Goal: Check status: Check status

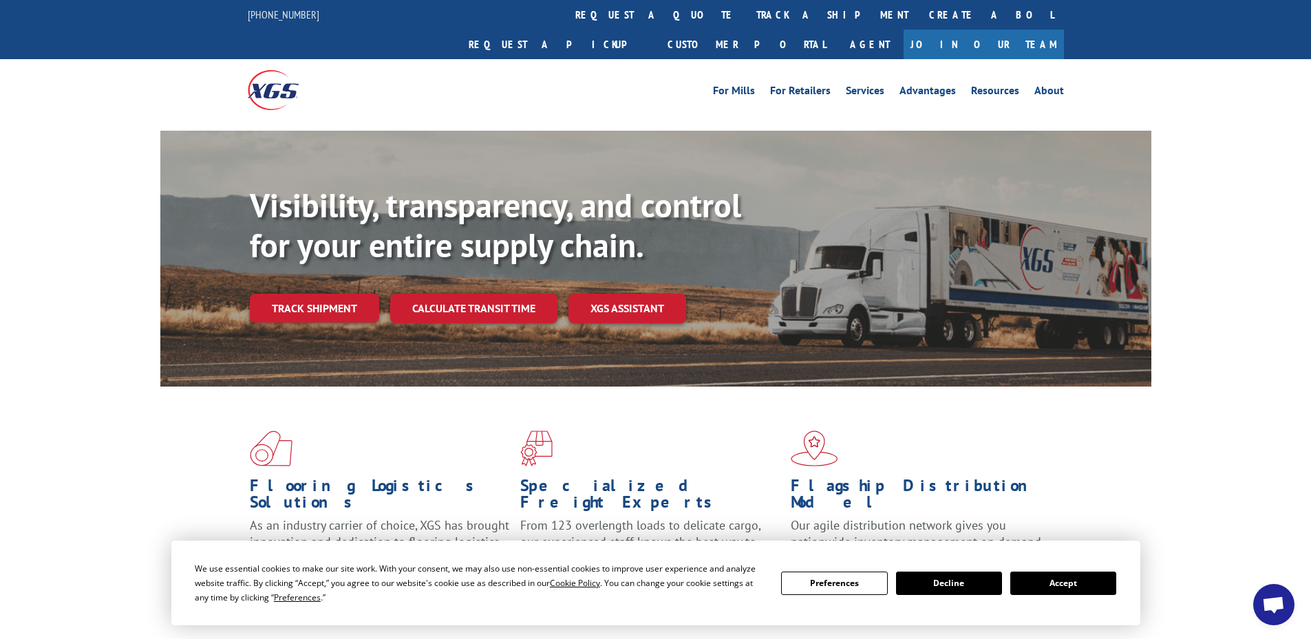
click at [290, 261] on div "Visibility, transparency, and control for your entire supply chain. Track shipm…" at bounding box center [701, 282] width 902 height 192
click at [326, 294] on link "Track shipment" at bounding box center [314, 308] width 129 height 29
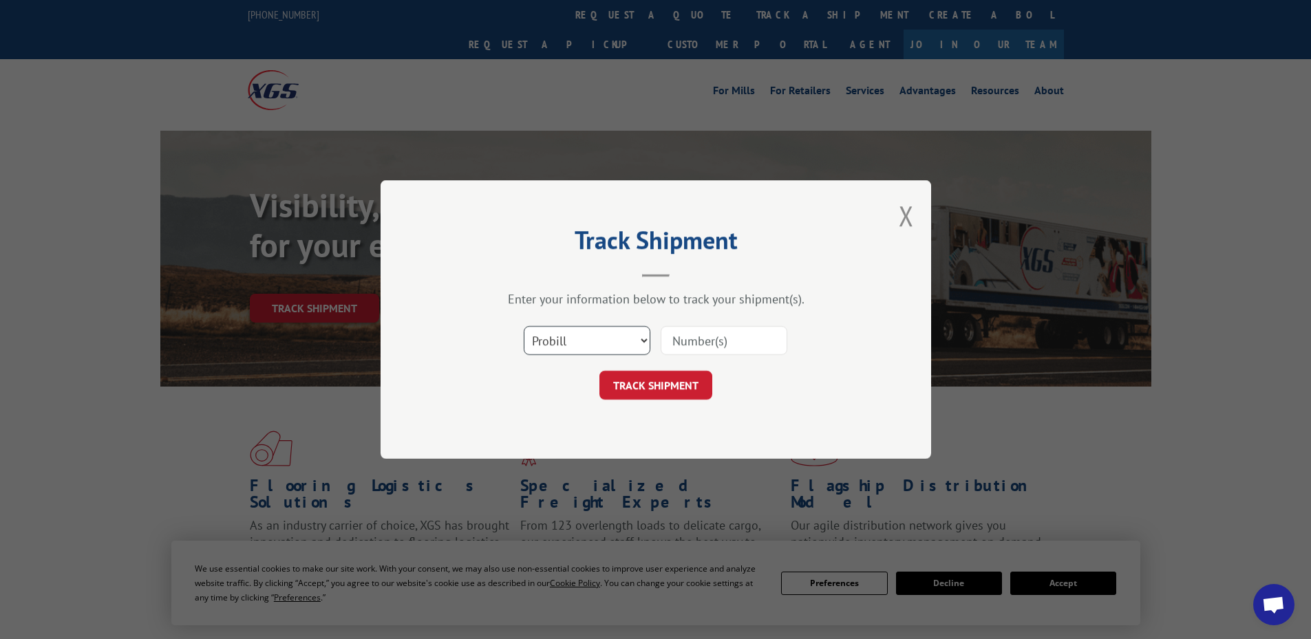
click at [609, 348] on select "Select category... Probill BOL PO" at bounding box center [587, 340] width 127 height 29
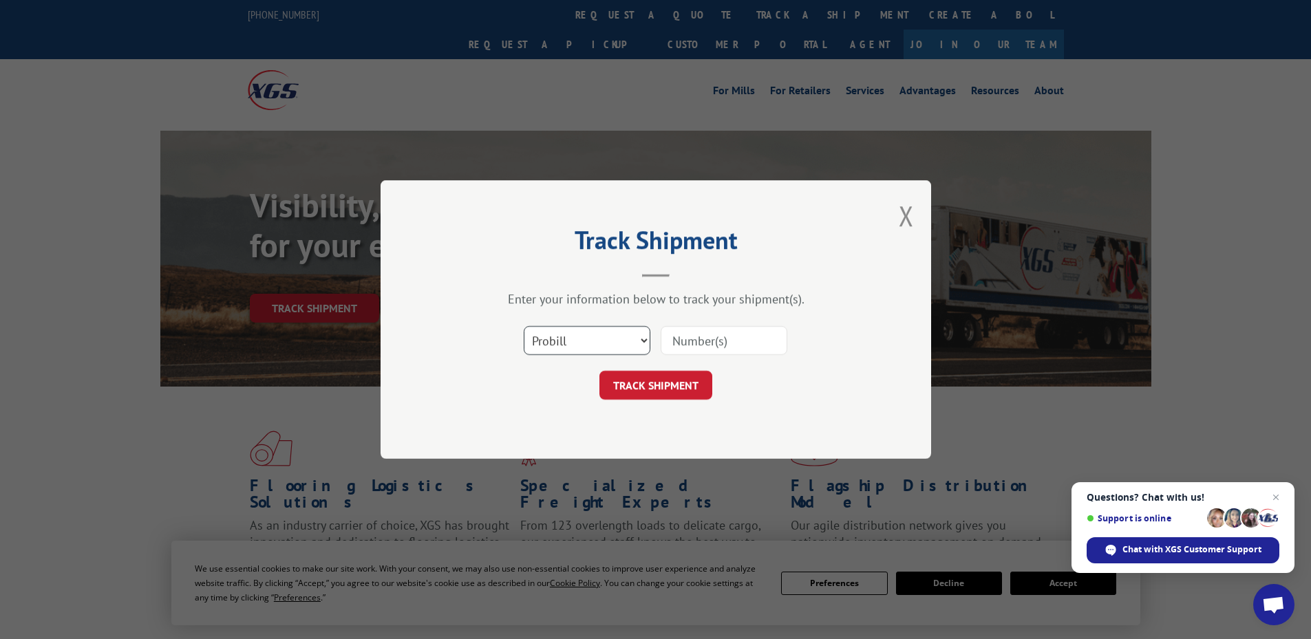
select select "bol"
click at [524, 326] on select "Select category... Probill BOL PO" at bounding box center [587, 340] width 127 height 29
click at [756, 342] on input at bounding box center [724, 340] width 127 height 29
type input "14545458"
click at [599, 371] on button "TRACK SHIPMENT" at bounding box center [655, 385] width 113 height 29
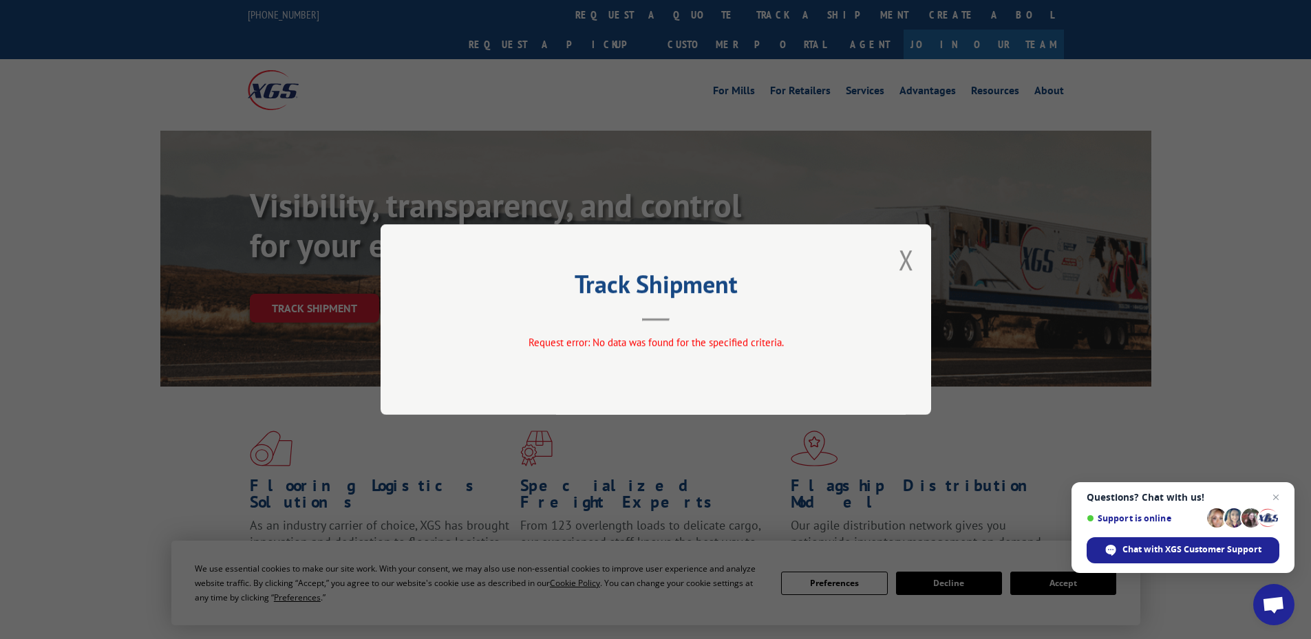
click at [917, 262] on div "Track Shipment Request error: No data was found for the specified criteria." at bounding box center [656, 319] width 551 height 191
click at [908, 257] on button "Close modal" at bounding box center [906, 260] width 15 height 36
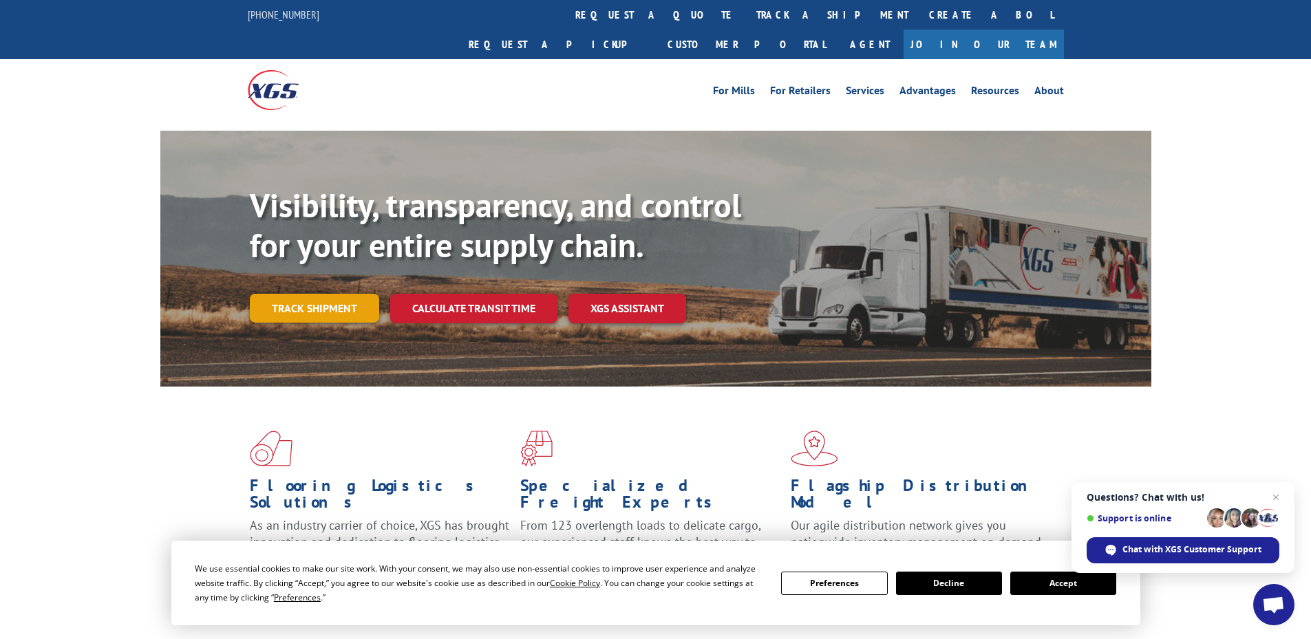
click at [271, 294] on link "Track shipment" at bounding box center [314, 308] width 129 height 29
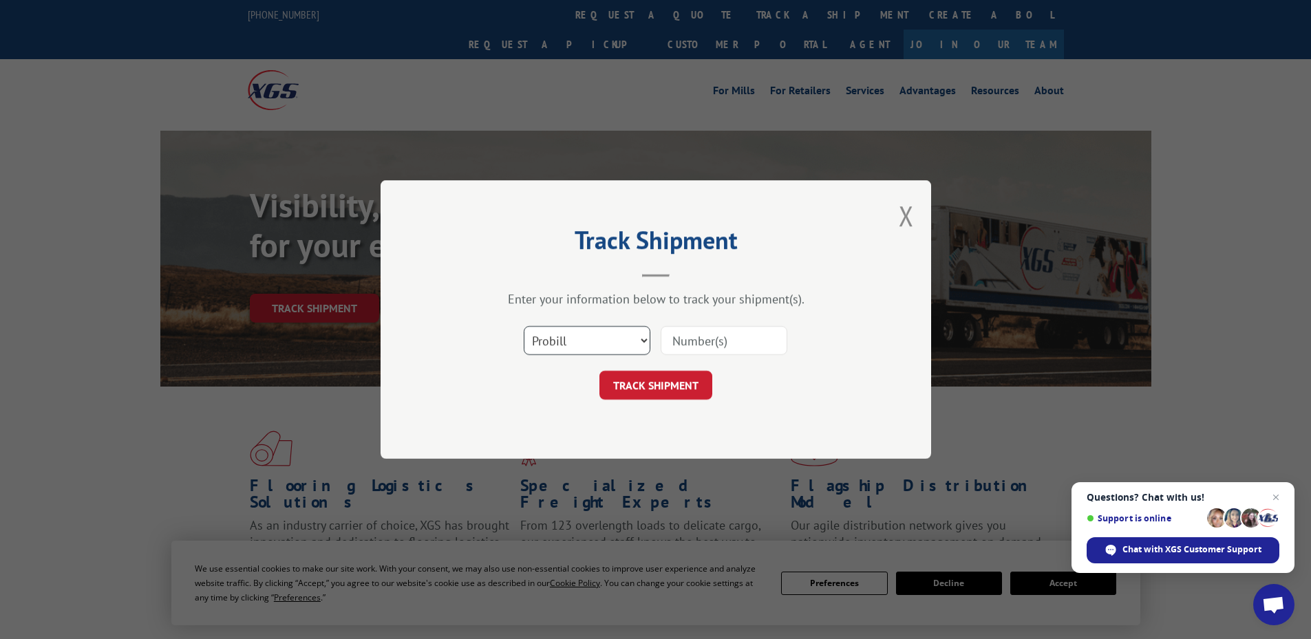
click at [566, 336] on select "Select category... Probill BOL PO" at bounding box center [587, 340] width 127 height 29
select select "po"
click at [524, 326] on select "Select category... Probill BOL PO" at bounding box center [587, 340] width 127 height 29
click at [762, 341] on input at bounding box center [724, 340] width 127 height 29
type input "14545458"
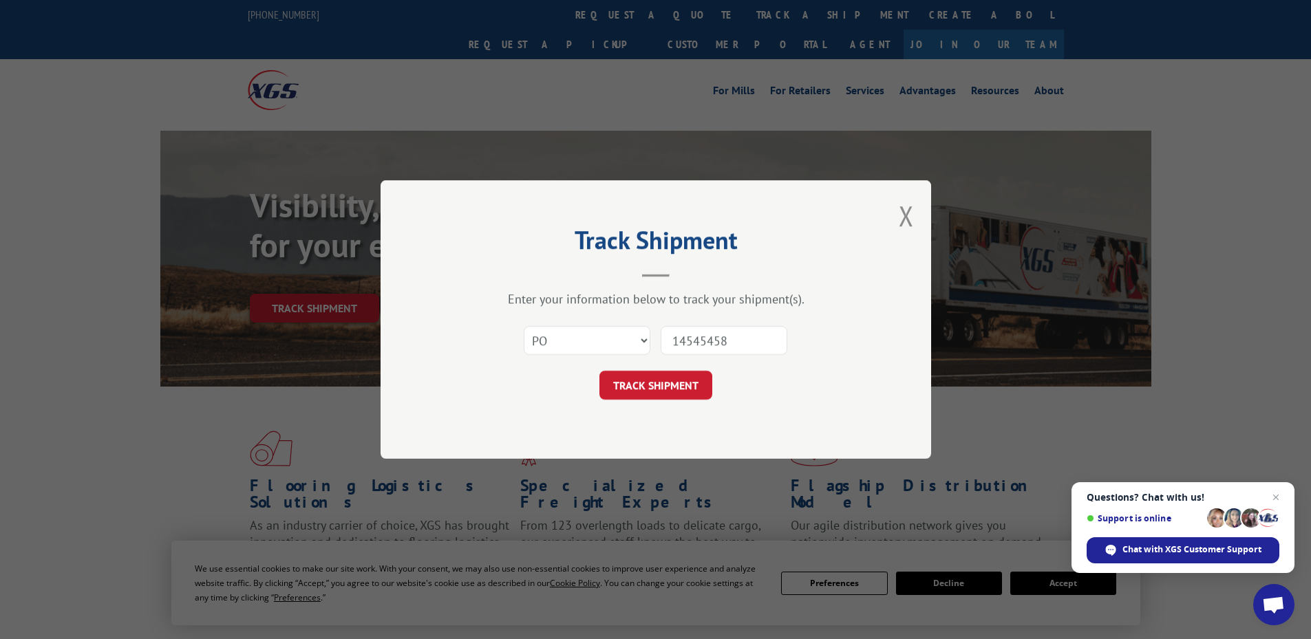
click at [599, 371] on button "TRACK SHIPMENT" at bounding box center [655, 385] width 113 height 29
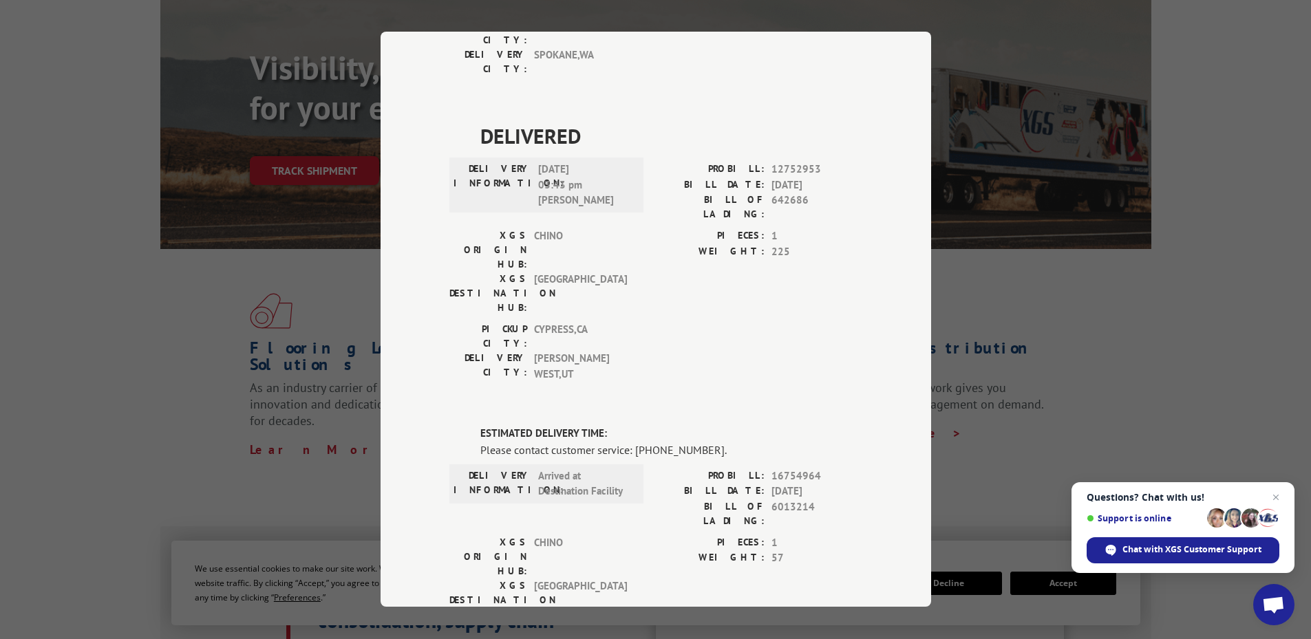
scroll to position [257, 0]
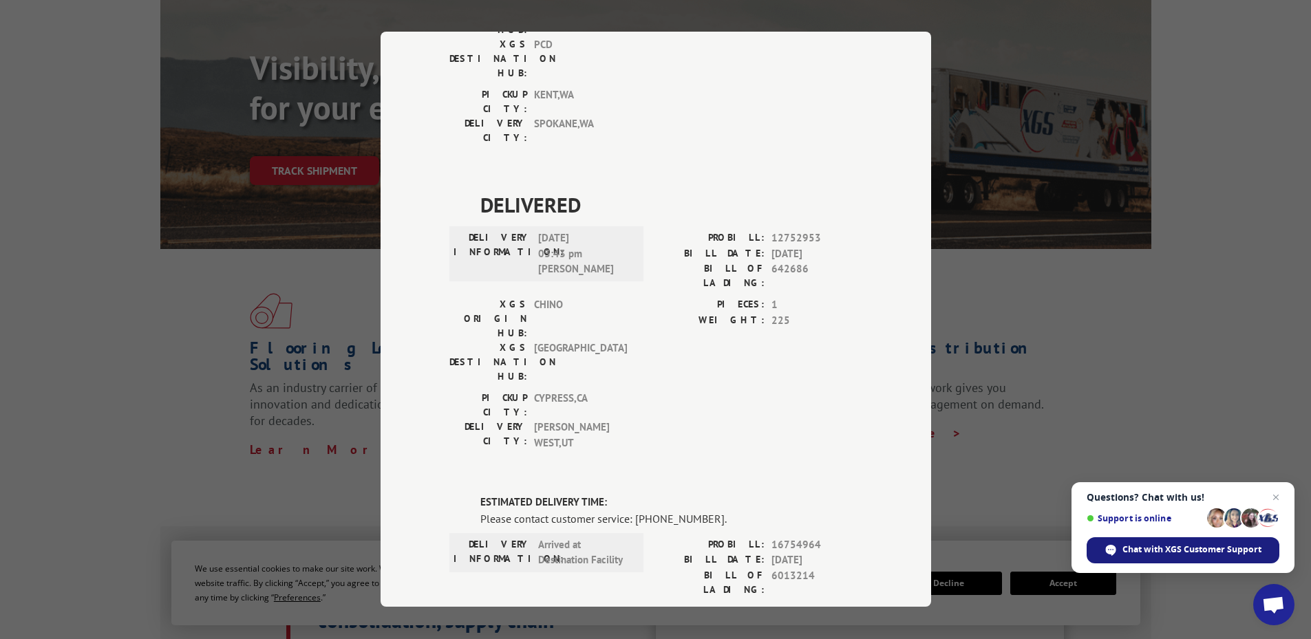
click at [1203, 553] on span "Chat with XGS Customer Support" at bounding box center [1191, 550] width 139 height 12
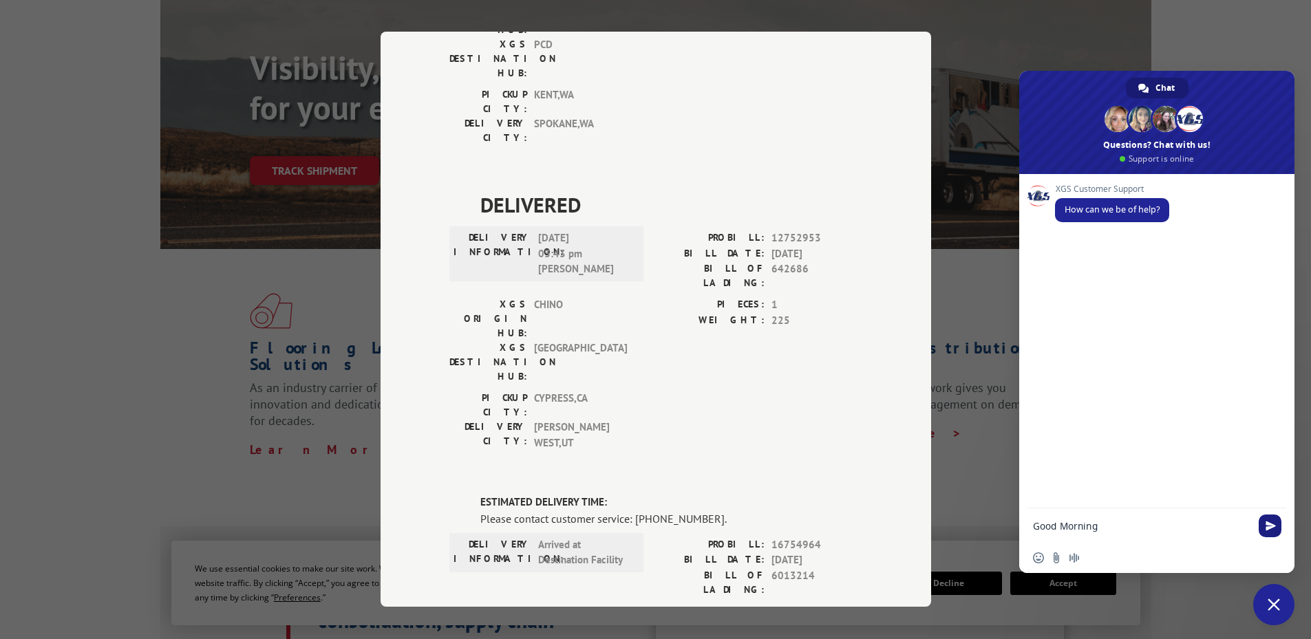
type textarea "Good Morning"
click at [1272, 530] on span "Send" at bounding box center [1271, 526] width 10 height 10
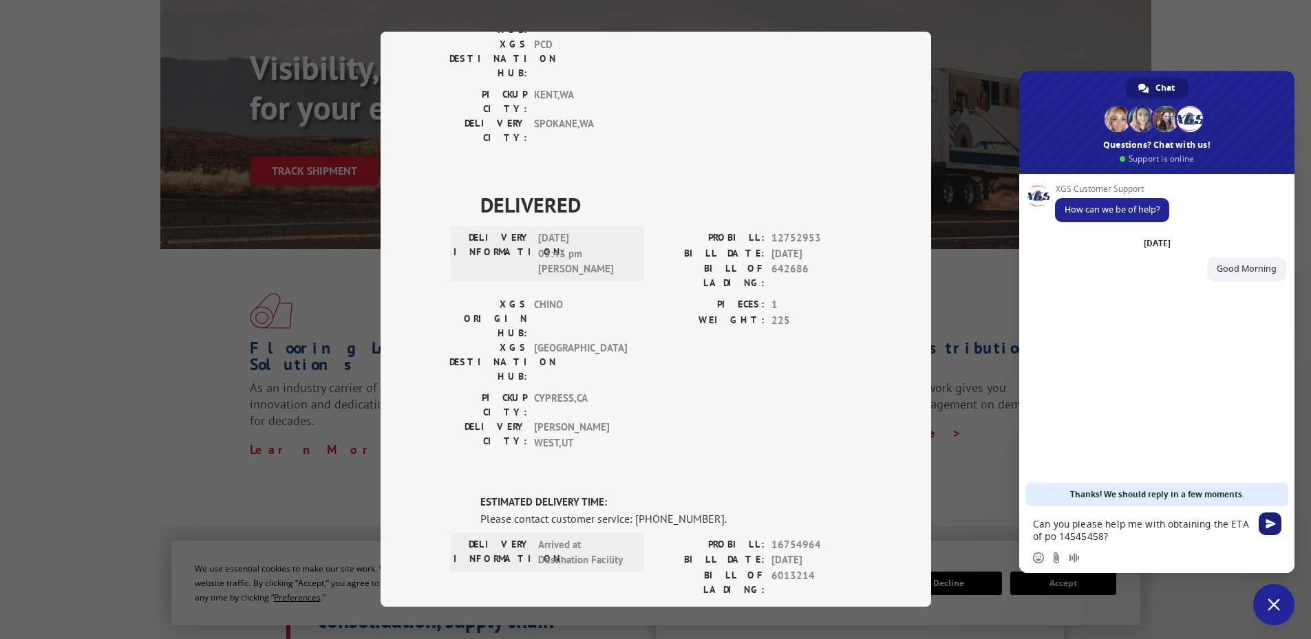
type textarea "Can you please help me with obtaining the ETA of po 14545458?"
click at [1270, 531] on span "Send" at bounding box center [1270, 524] width 23 height 23
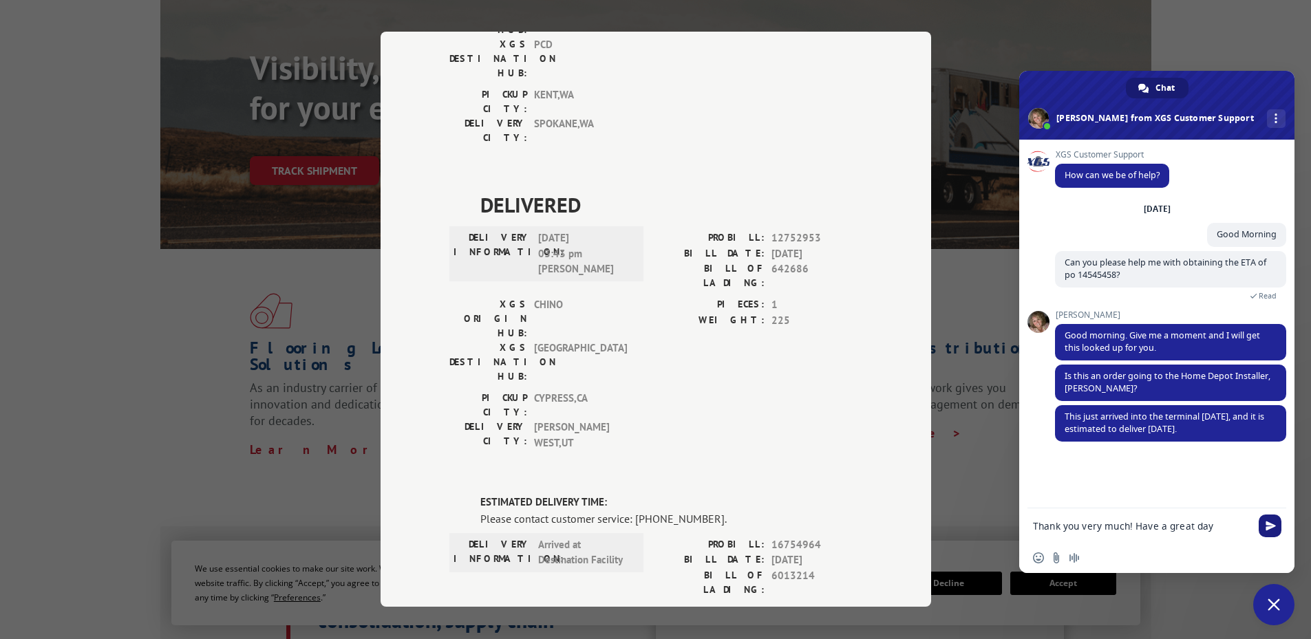
type textarea "Thank you very much! Have a great day"
click at [1266, 525] on span "Send" at bounding box center [1271, 526] width 10 height 10
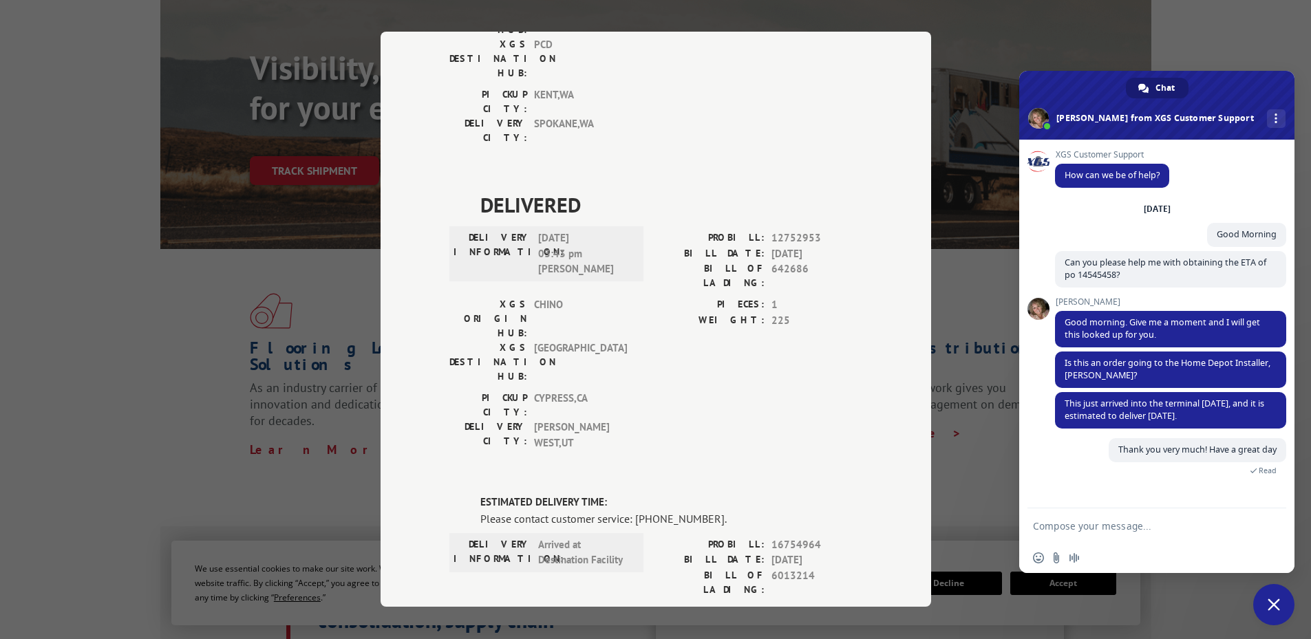
click at [1277, 602] on span "Close chat" at bounding box center [1274, 605] width 12 height 12
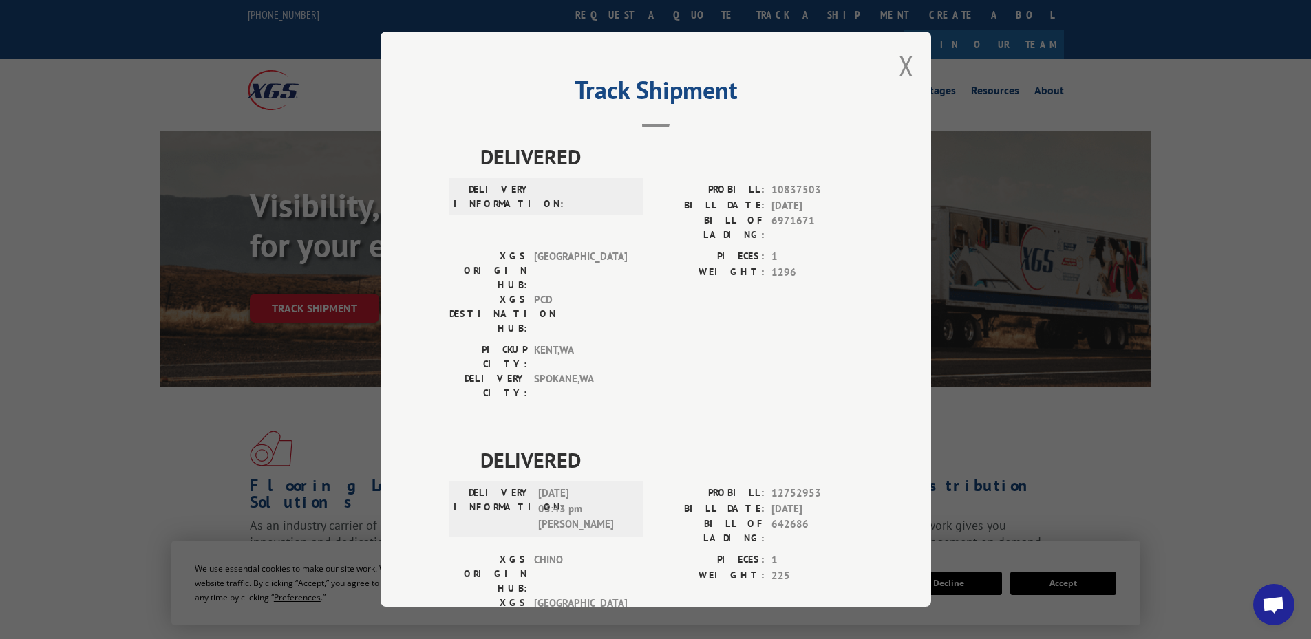
scroll to position [0, 0]
click at [899, 54] on button "Close modal" at bounding box center [906, 67] width 15 height 36
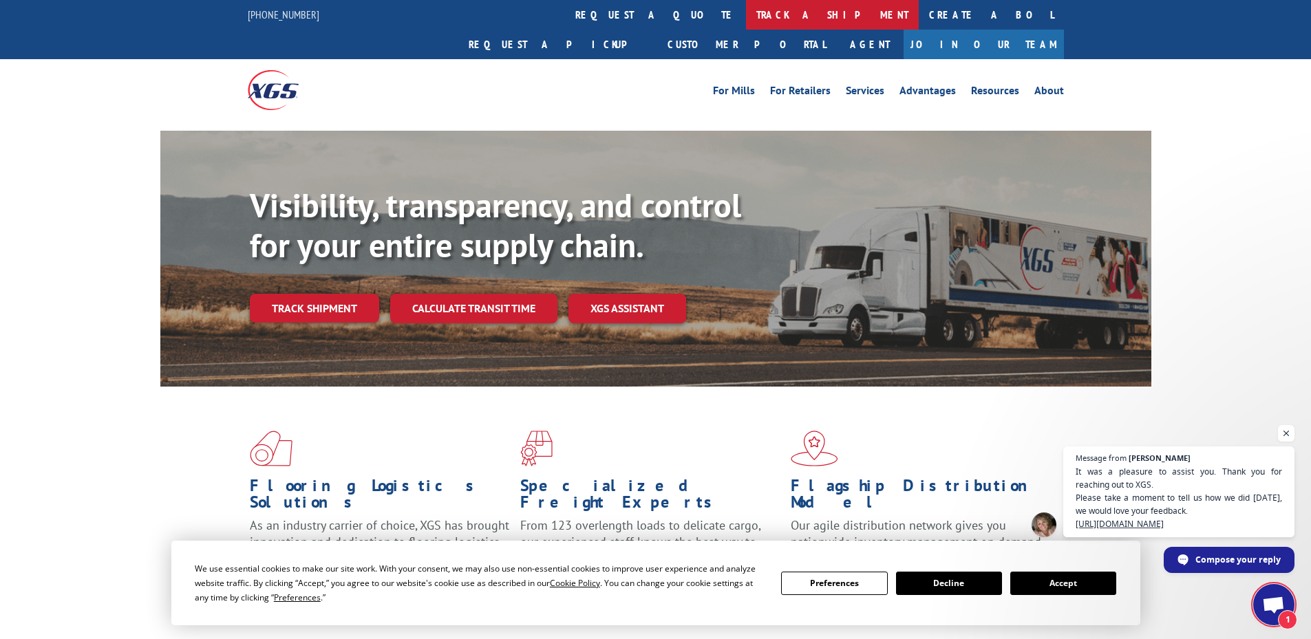
scroll to position [121, 0]
click at [1268, 601] on span "Open chat" at bounding box center [1273, 606] width 23 height 19
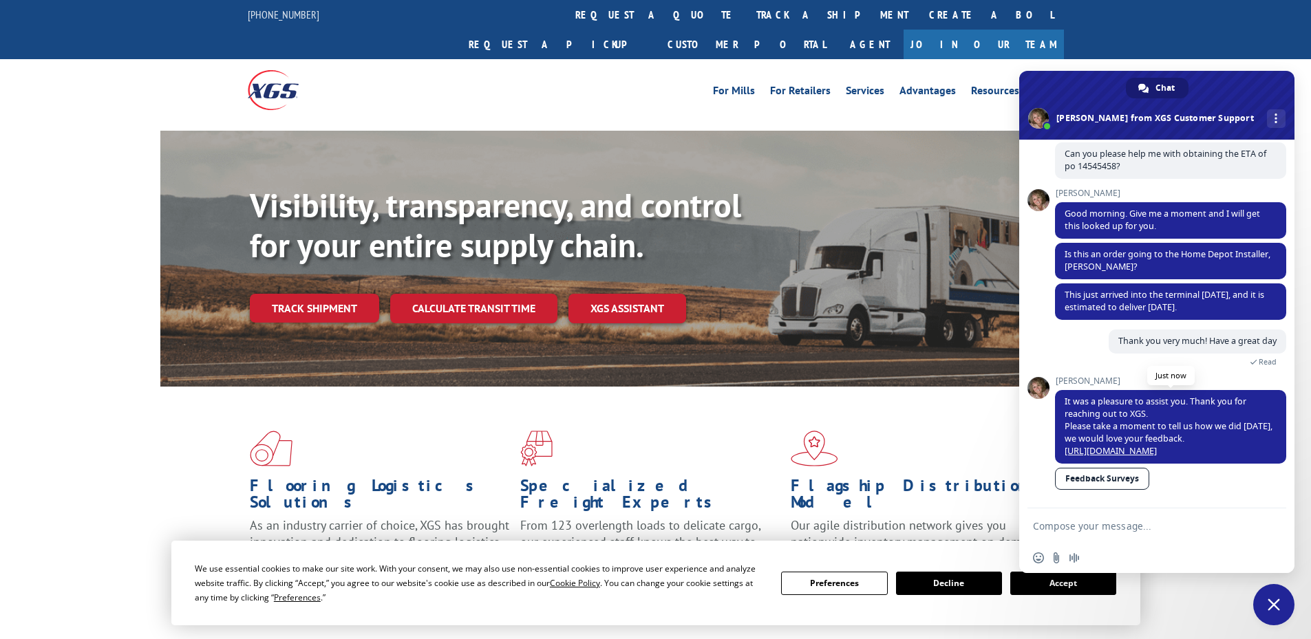
click at [1095, 445] on link "[URL][DOMAIN_NAME]" at bounding box center [1111, 451] width 92 height 12
click at [1132, 523] on textarea "Compose your message..." at bounding box center [1141, 526] width 217 height 12
click at [1195, 528] on textarea "Survey complete! All 10s baby!" at bounding box center [1141, 526] width 217 height 12
type textarea "Survey complete! All 10s baby! :)"
click at [1273, 534] on span "Send" at bounding box center [1270, 526] width 23 height 23
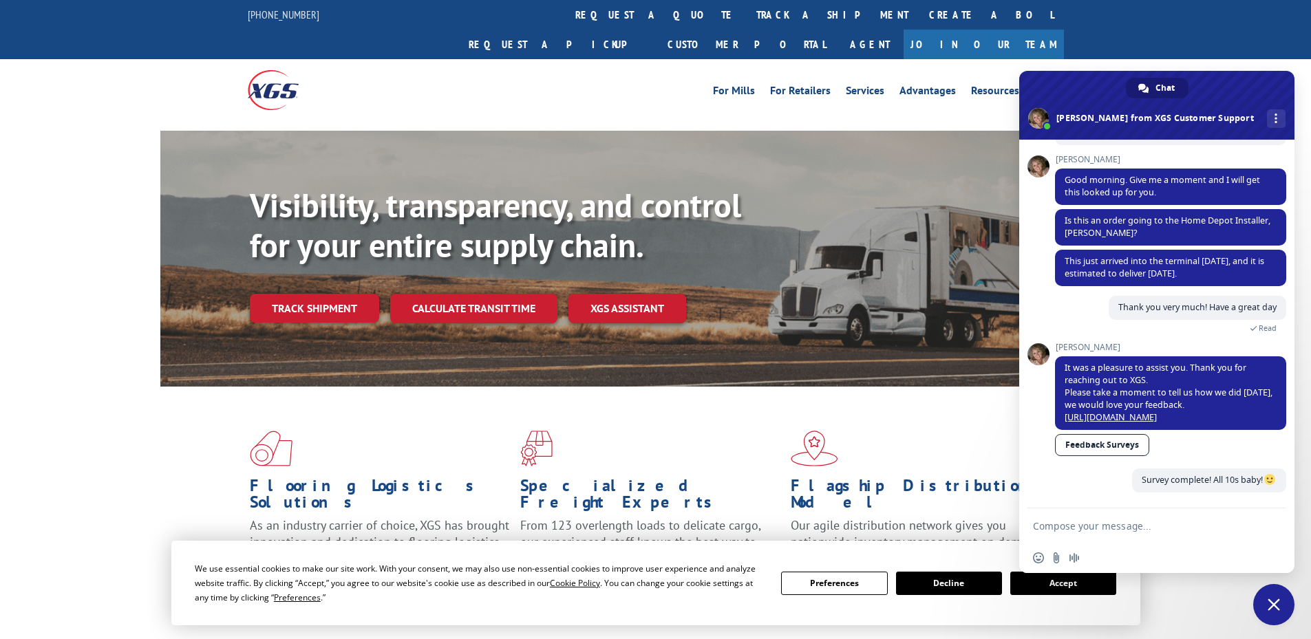
scroll to position [155, 0]
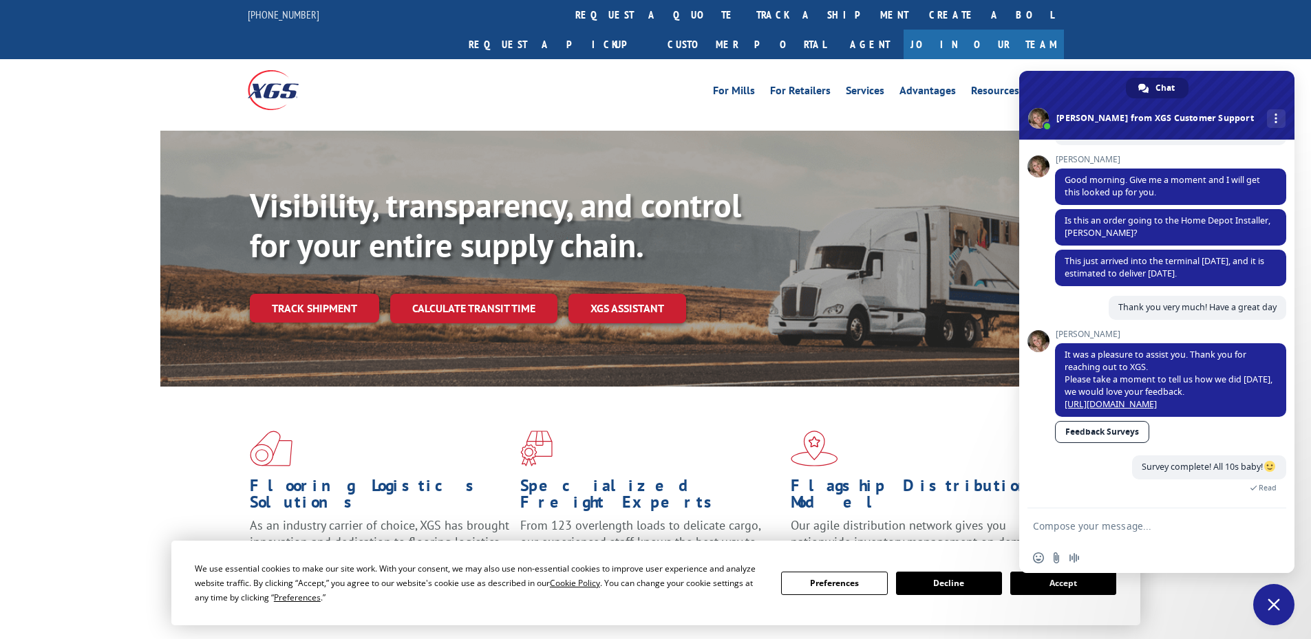
click at [1277, 606] on span "Close chat" at bounding box center [1274, 605] width 12 height 12
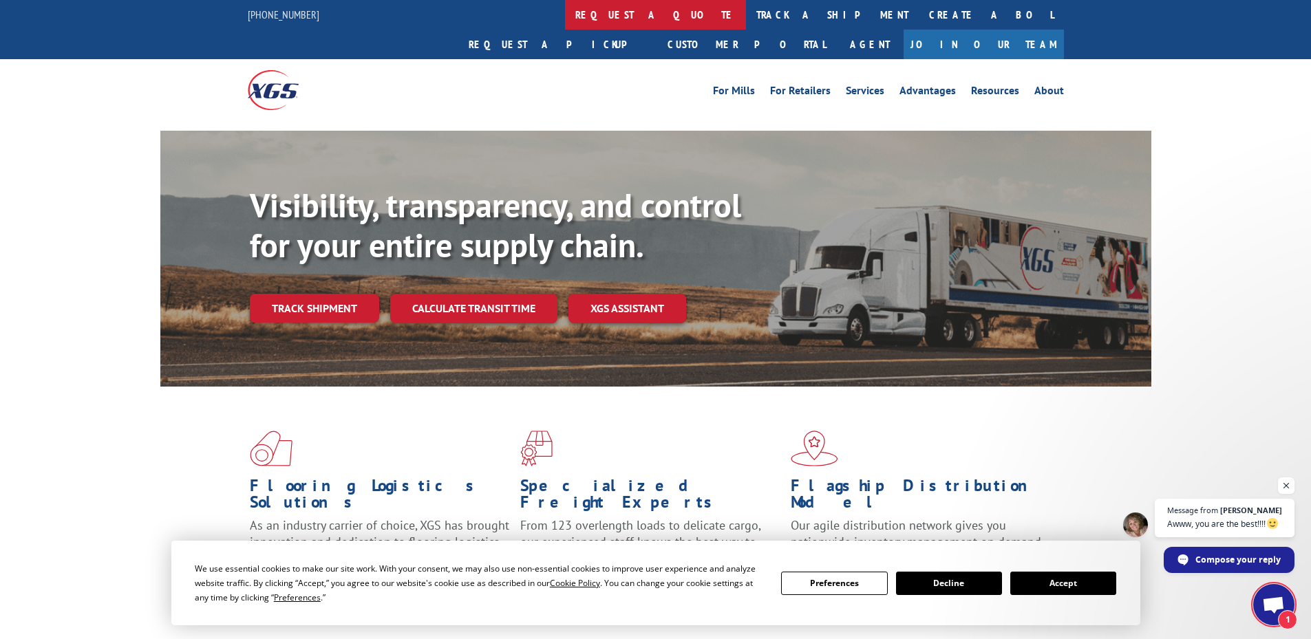
scroll to position [202, 0]
click at [1286, 489] on span "Open chat" at bounding box center [1286, 486] width 17 height 17
